Goal: Find specific page/section: Find specific page/section

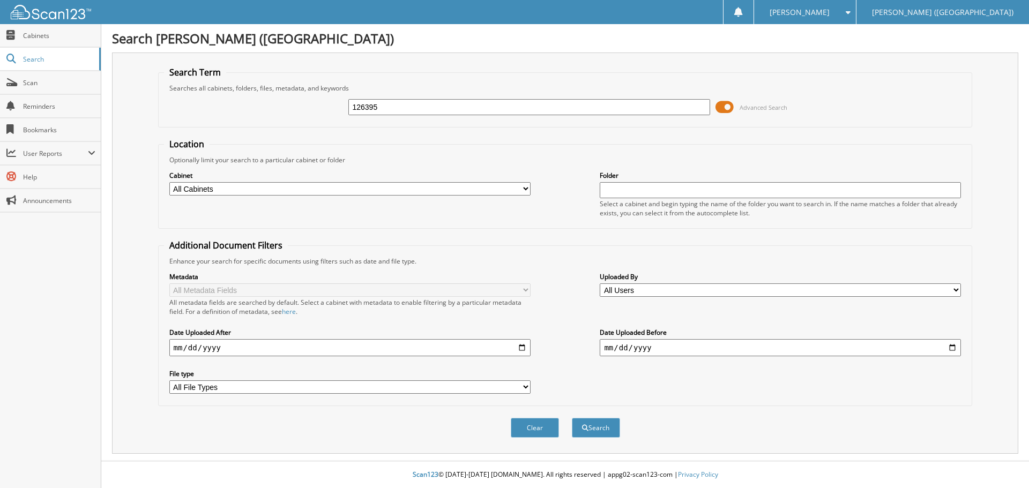
type input "126395"
click at [572, 418] on button "Search" at bounding box center [596, 428] width 48 height 20
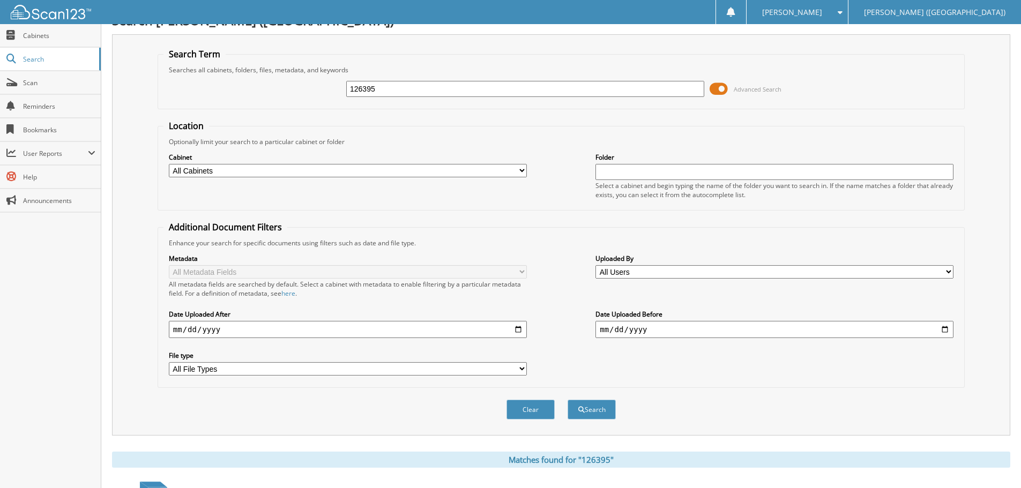
scroll to position [170, 0]
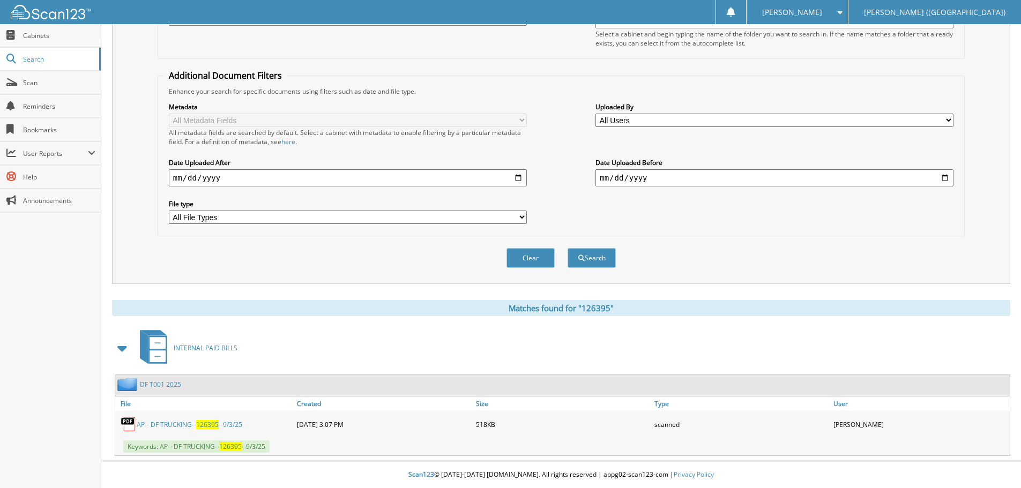
click at [212, 421] on span "126395" at bounding box center [207, 424] width 23 height 9
click at [65, 36] on span "Cabinets" at bounding box center [59, 35] width 72 height 9
